Goal: Information Seeking & Learning: Learn about a topic

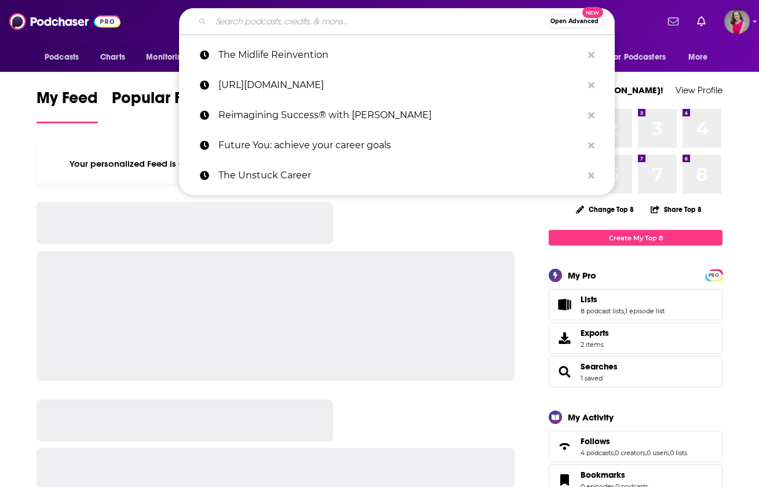
click at [324, 21] on input "Search podcasts, credits, & more..." at bounding box center [378, 21] width 334 height 19
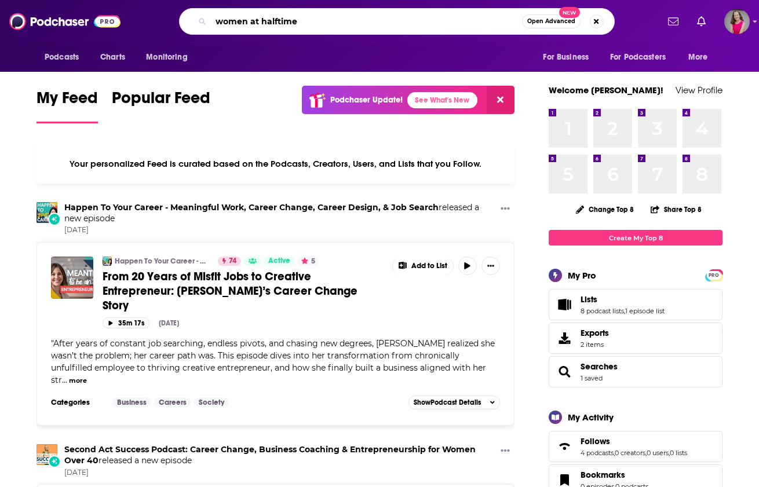
click at [331, 22] on input "women at halftime" at bounding box center [366, 21] width 311 height 19
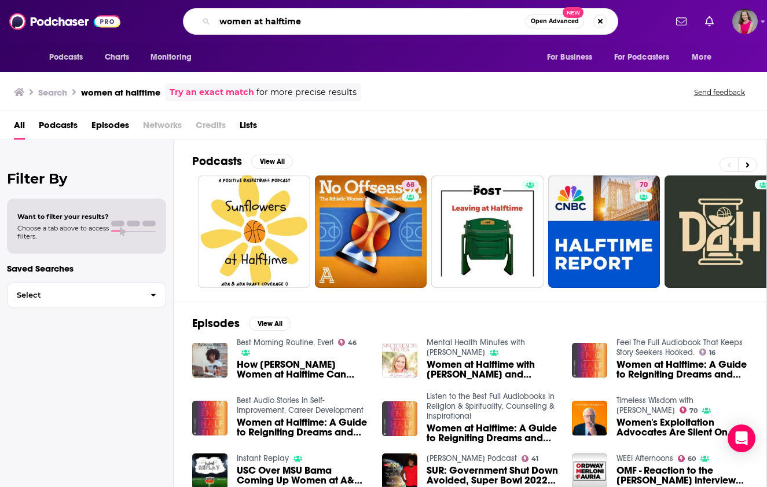
drag, startPoint x: 317, startPoint y: 24, endPoint x: 209, endPoint y: 19, distance: 108.4
click at [209, 19] on div "women at halftime Open Advanced New" at bounding box center [401, 21] width 436 height 27
type input "power of after"
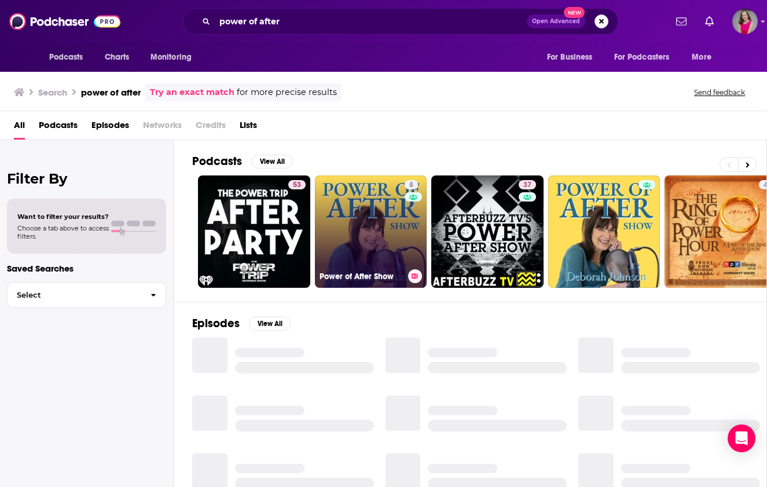
click at [386, 218] on link "8 Power of After Show" at bounding box center [371, 232] width 112 height 112
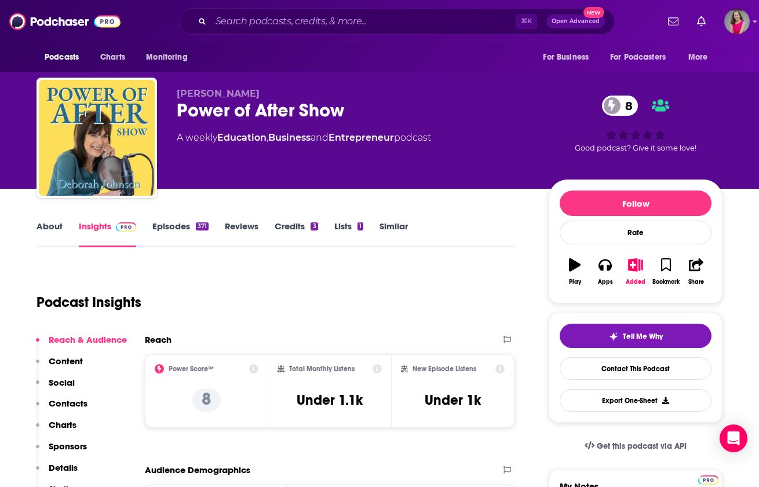
click at [52, 225] on link "About" at bounding box center [49, 234] width 26 height 27
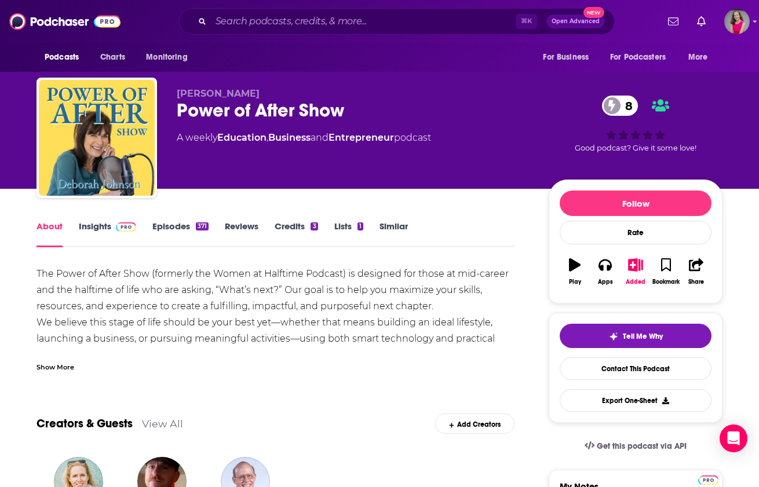
click at [63, 368] on div "Show More" at bounding box center [55, 366] width 38 height 11
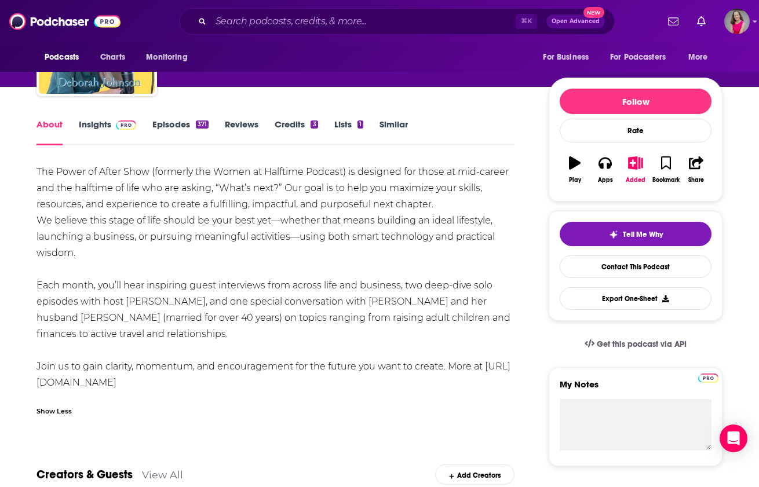
scroll to position [103, 0]
